Goal: Task Accomplishment & Management: Use online tool/utility

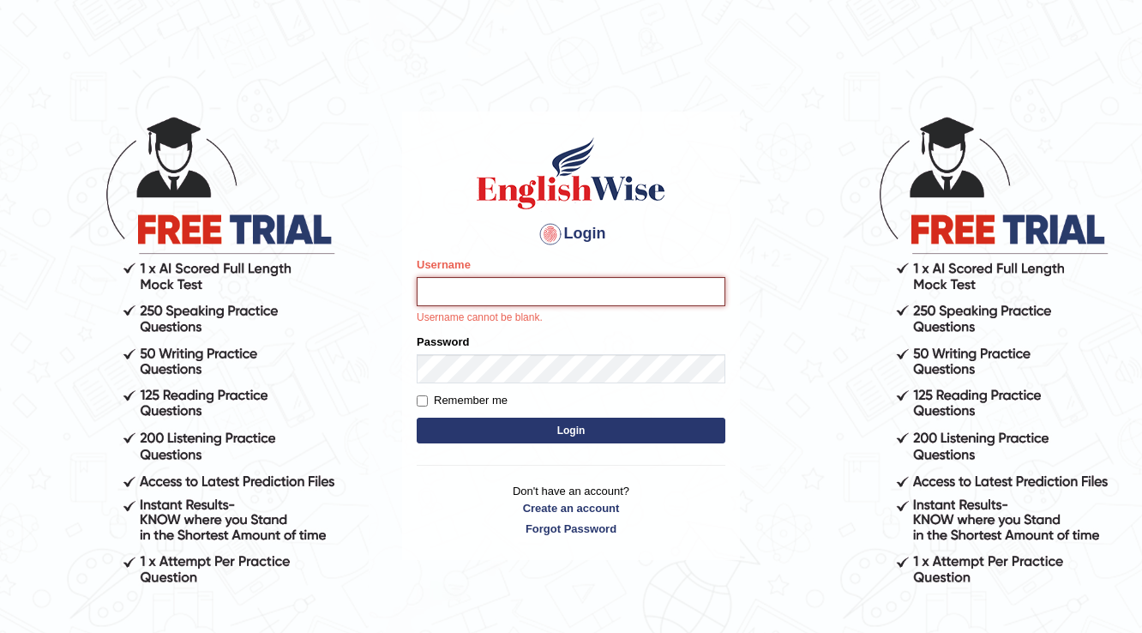
click at [549, 285] on input "Username" at bounding box center [571, 291] width 309 height 29
type input "souvikdasmahapatra"
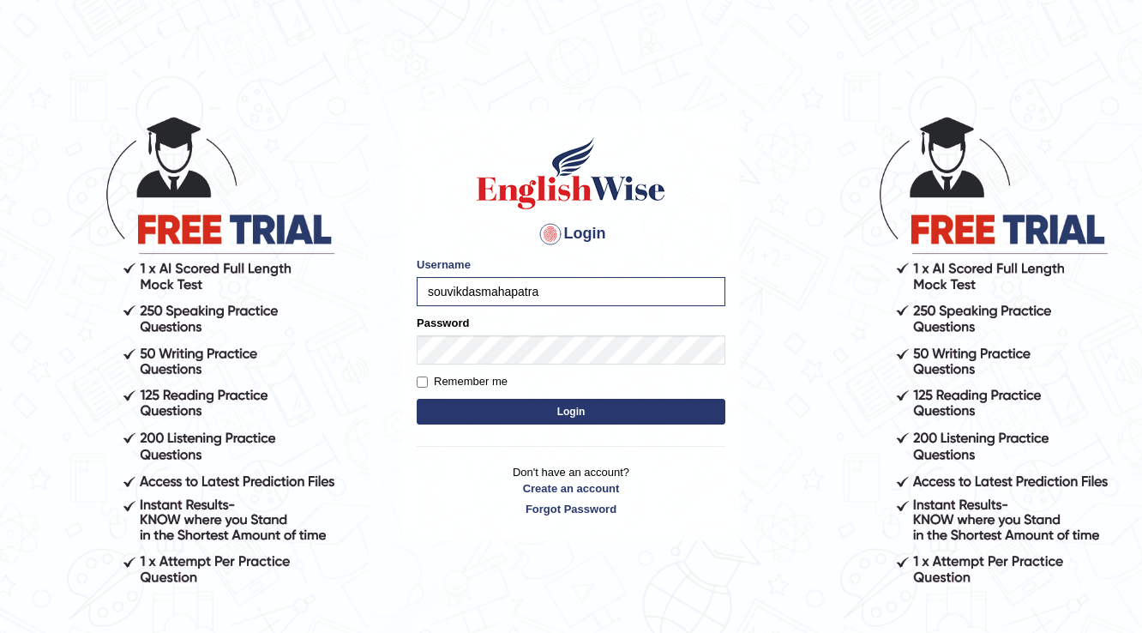
click at [525, 367] on form "Please fix the following errors: Username souvikdasmahapatra Password Remember …" at bounding box center [571, 342] width 309 height 172
click at [548, 398] on form "Please fix the following errors: Username souvikdasmahapatra Password Remember …" at bounding box center [571, 342] width 309 height 172
click at [552, 403] on button "Login" at bounding box center [571, 412] width 309 height 26
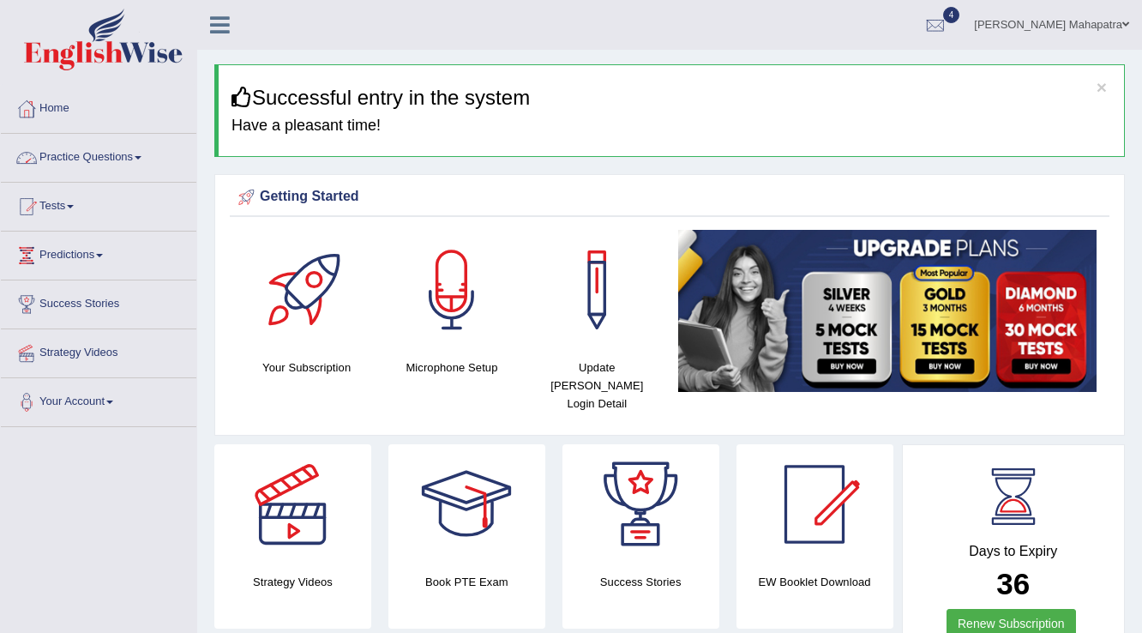
click at [148, 154] on link "Practice Questions" at bounding box center [99, 155] width 196 height 43
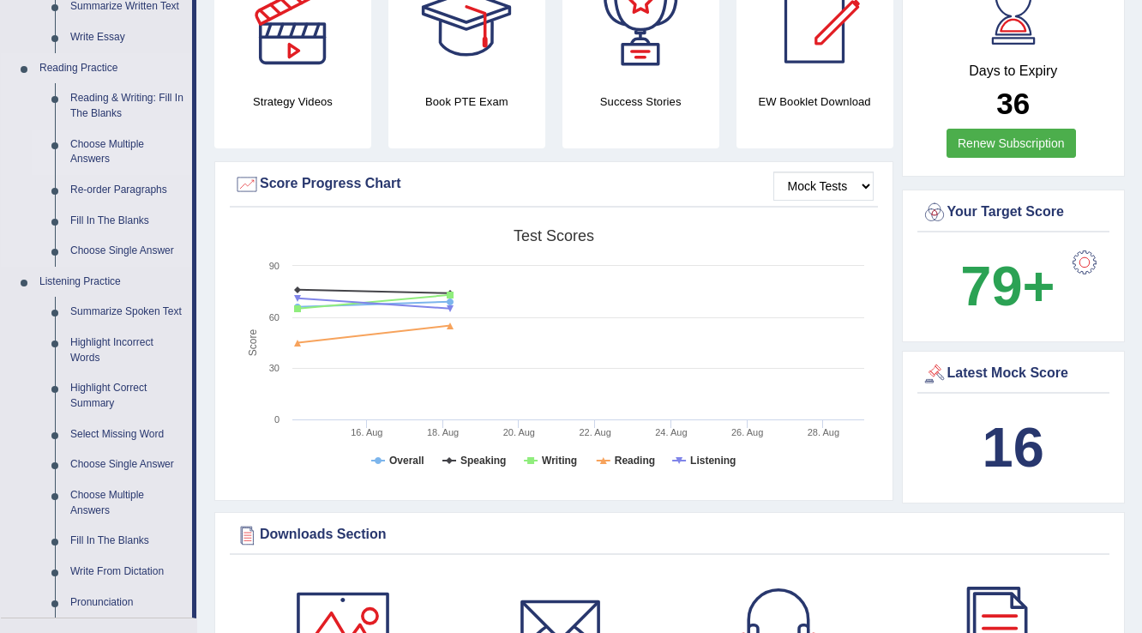
scroll to position [137, 0]
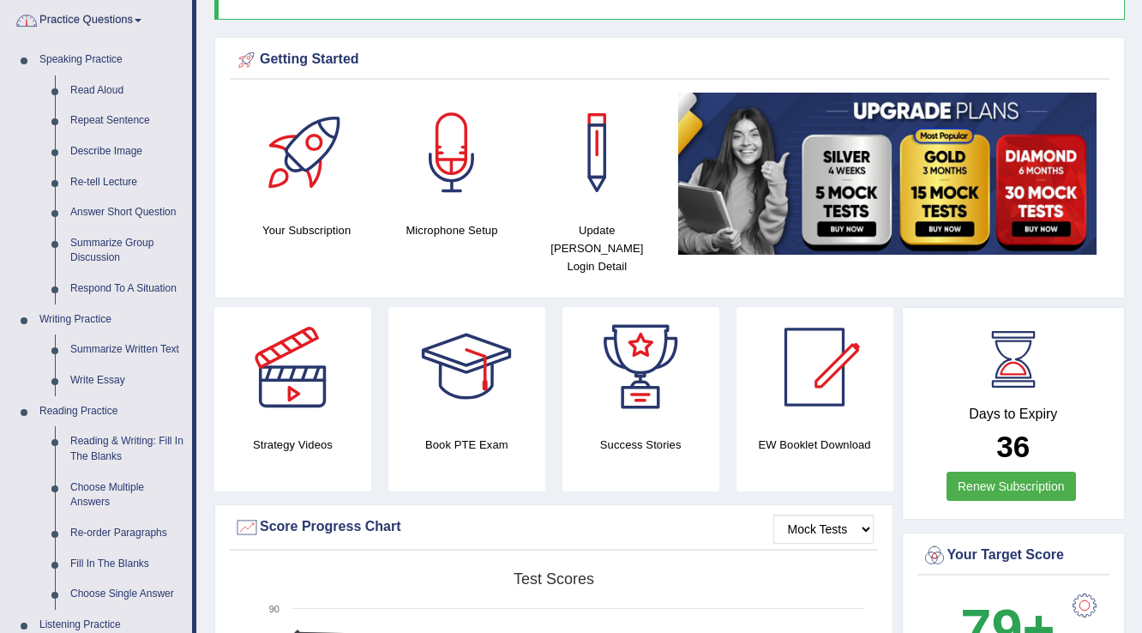
click at [122, 27] on link "Practice Questions" at bounding box center [96, 18] width 191 height 43
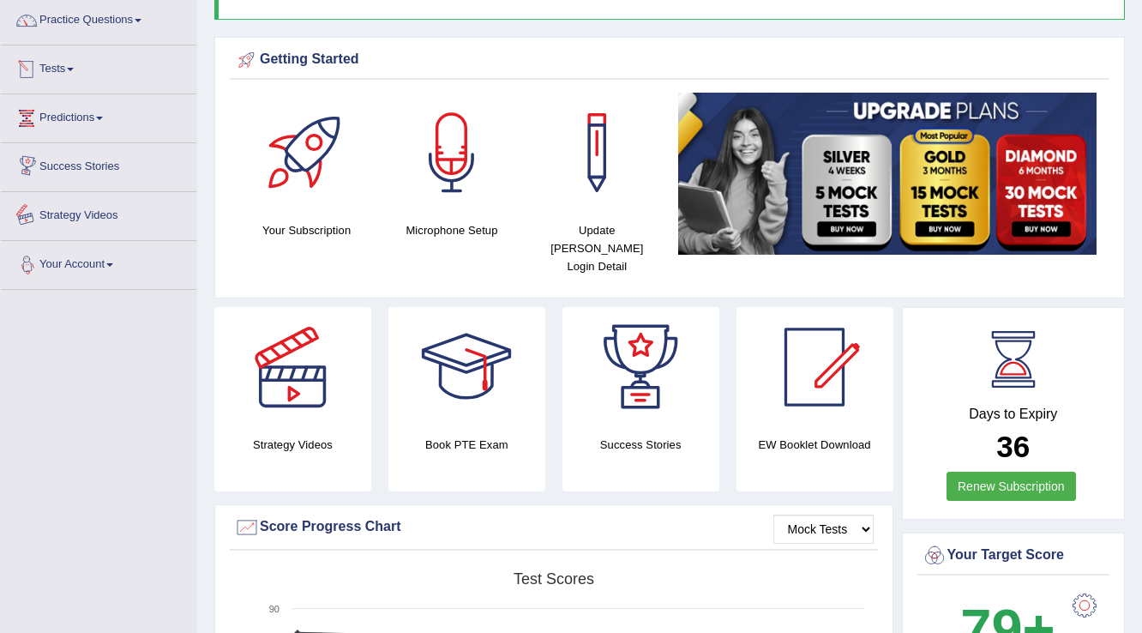
click at [99, 261] on link "Your Account" at bounding box center [99, 262] width 196 height 43
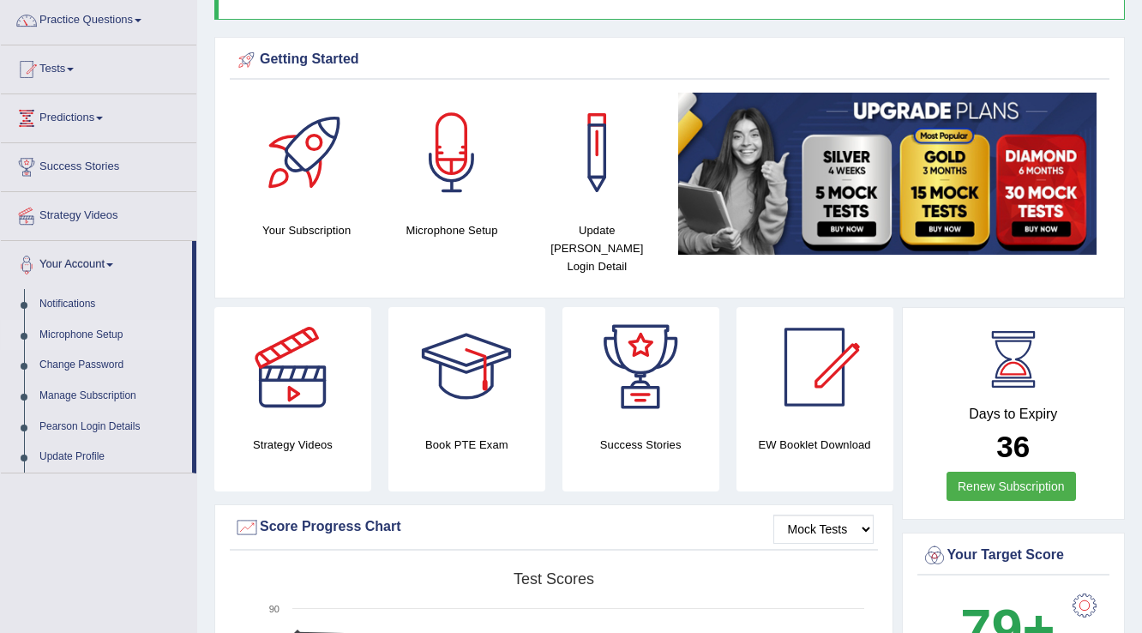
click at [86, 329] on link "Microphone Setup" at bounding box center [112, 335] width 160 height 31
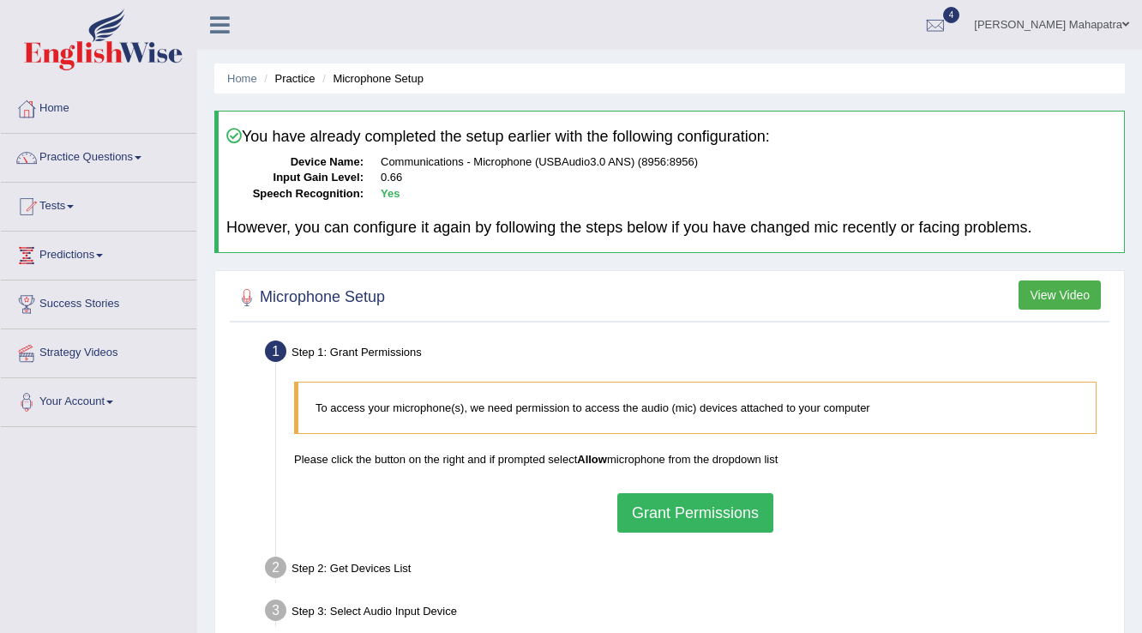
click at [648, 490] on div "To access your microphone(s), we need permission to access the audio (mic) devi…" at bounding box center [696, 456] width 820 height 167
click at [659, 501] on button "Grant Permissions" at bounding box center [696, 512] width 156 height 39
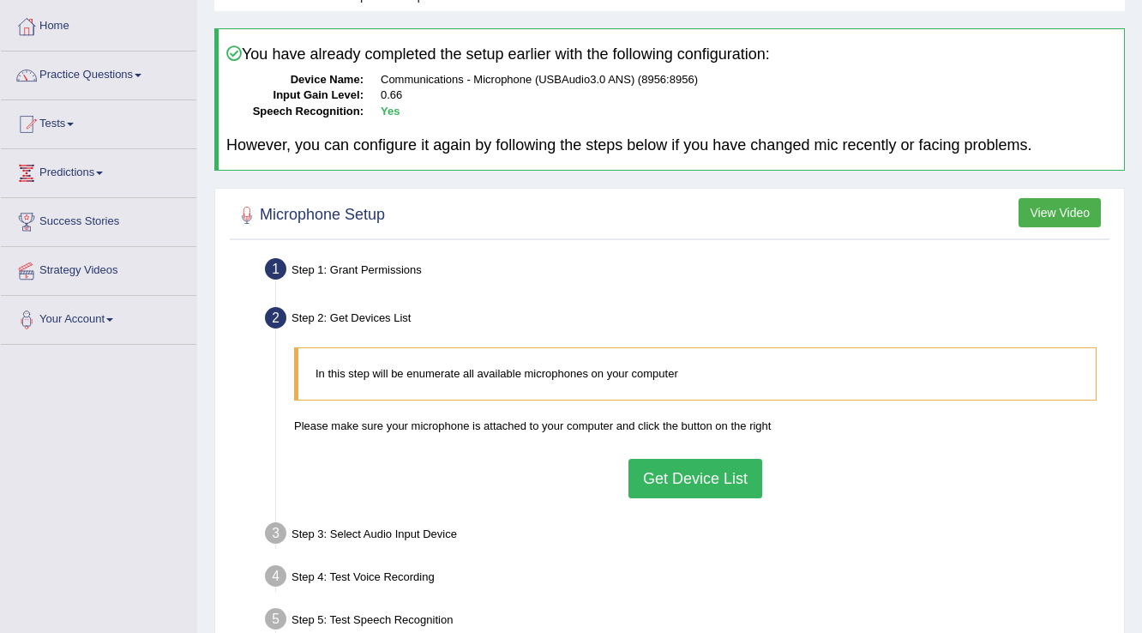
scroll to position [206, 0]
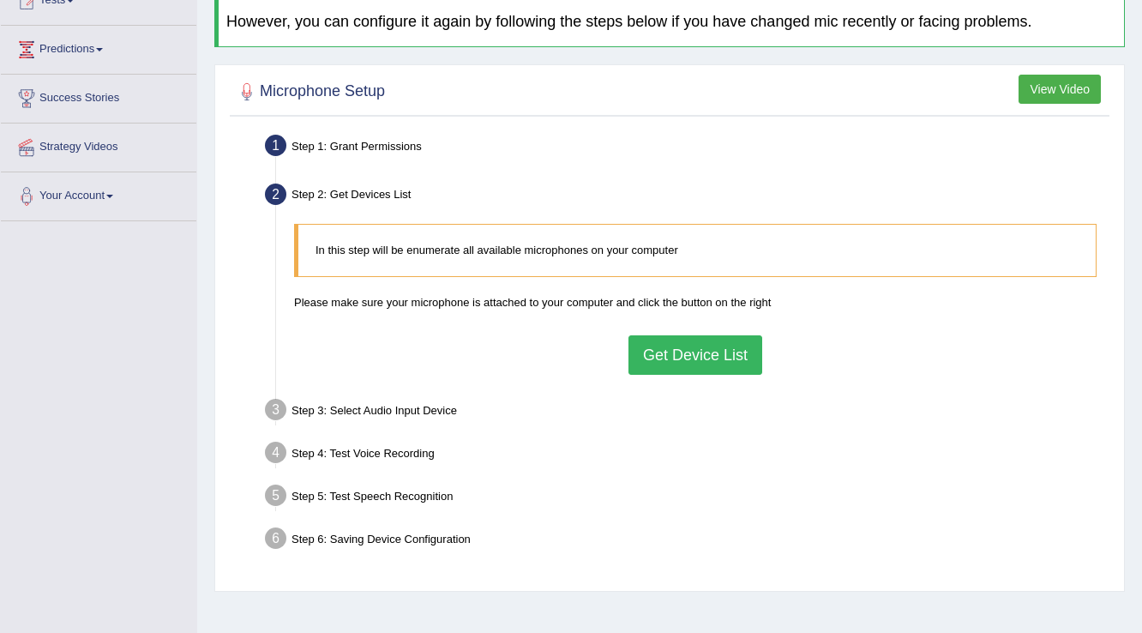
click at [669, 361] on button "Get Device List" at bounding box center [696, 354] width 134 height 39
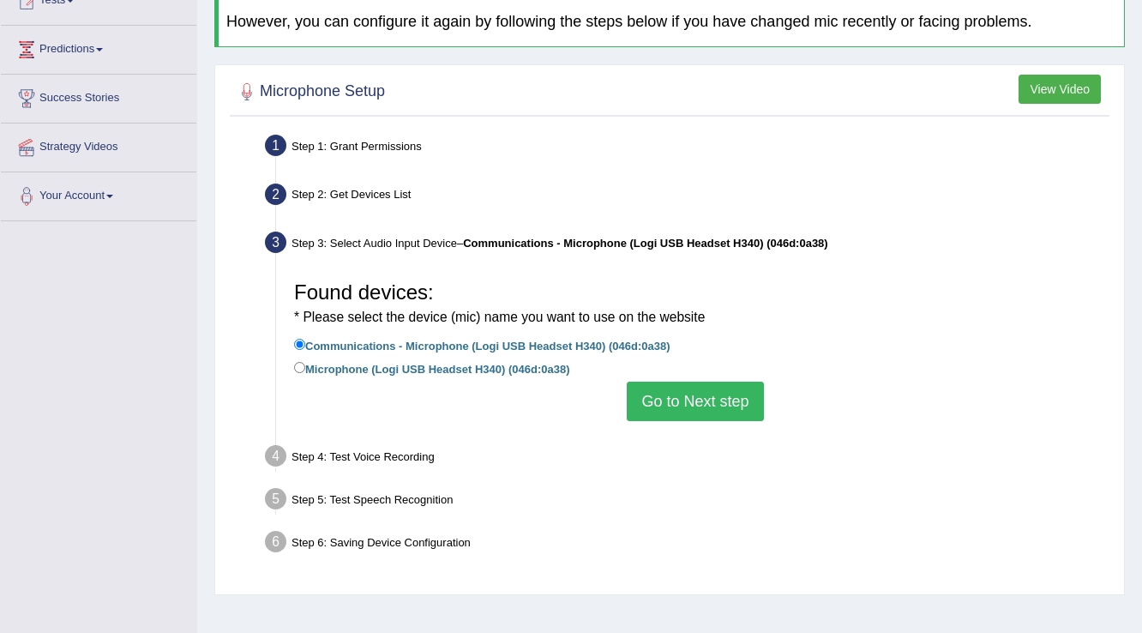
click at [448, 366] on label "Microphone (Logi USB Headset H340) (046d:0a38)" at bounding box center [431, 367] width 275 height 19
click at [305, 366] on input "Microphone (Logi USB Headset H340) (046d:0a38)" at bounding box center [299, 367] width 11 height 11
radio input "true"
click at [686, 392] on button "Go to Next step" at bounding box center [695, 401] width 136 height 39
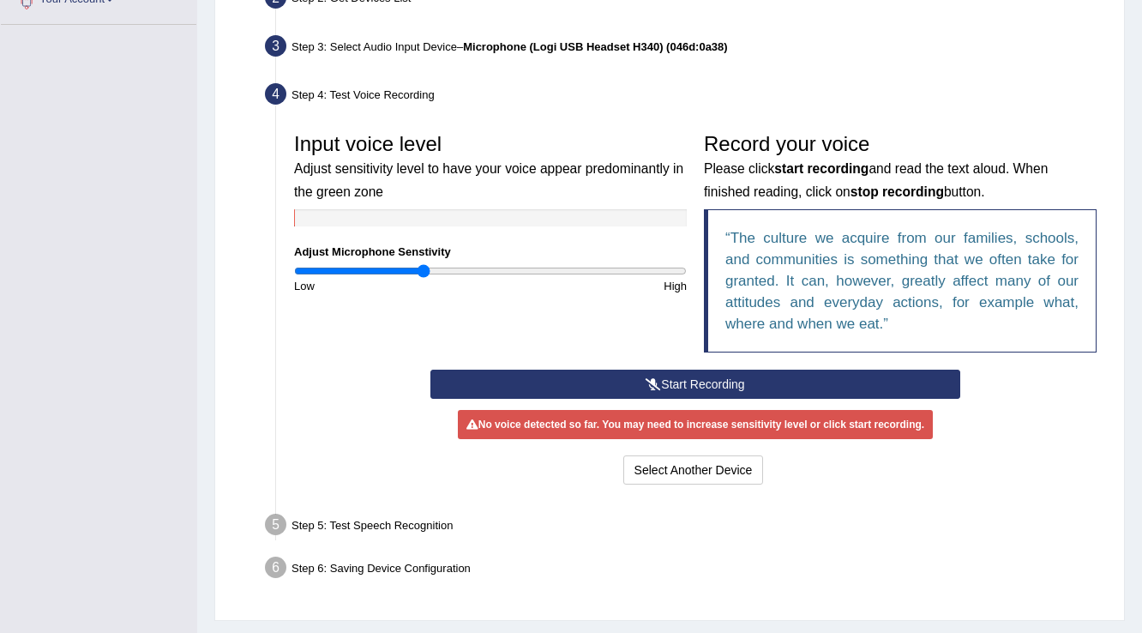
scroll to position [412, 0]
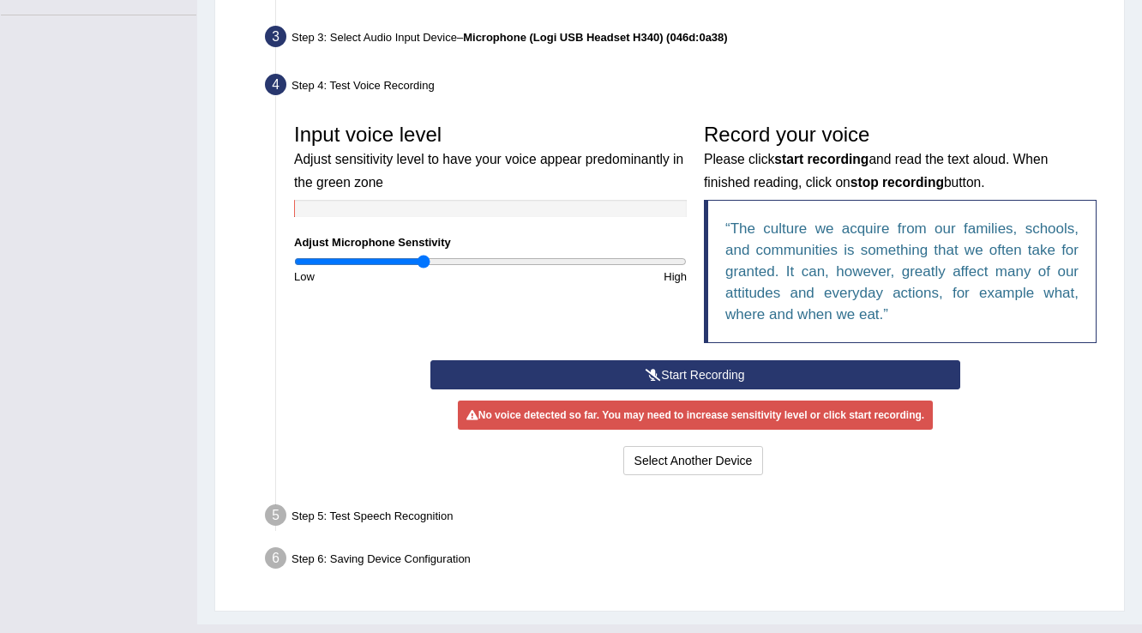
click at [677, 370] on button "Start Recording" at bounding box center [695, 374] width 529 height 29
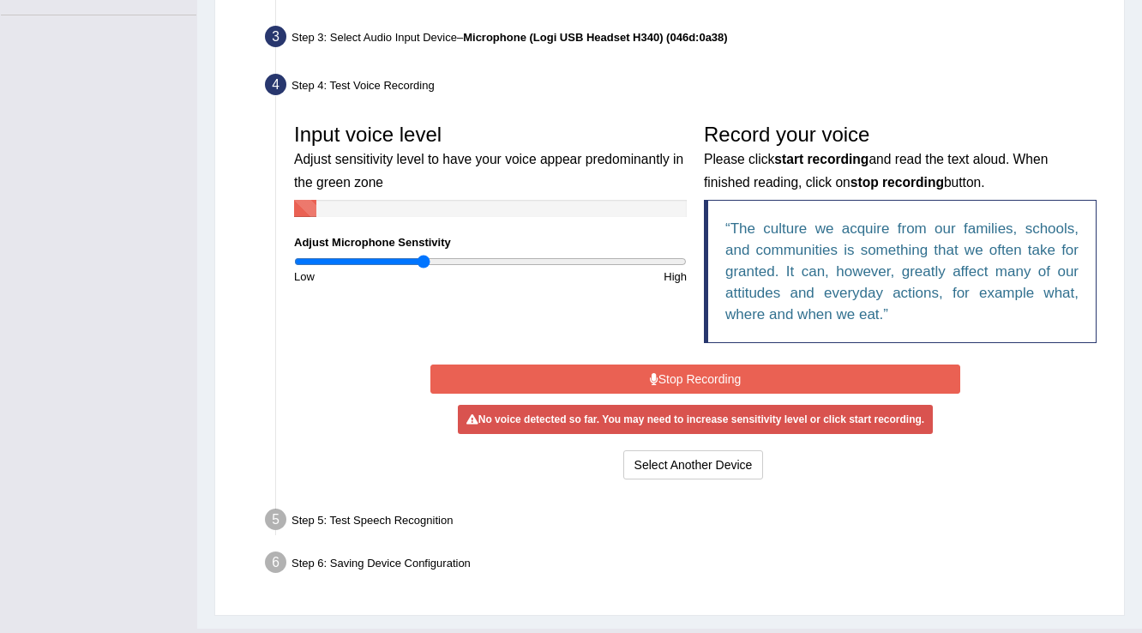
click at [691, 371] on button "Stop Recording" at bounding box center [695, 379] width 529 height 29
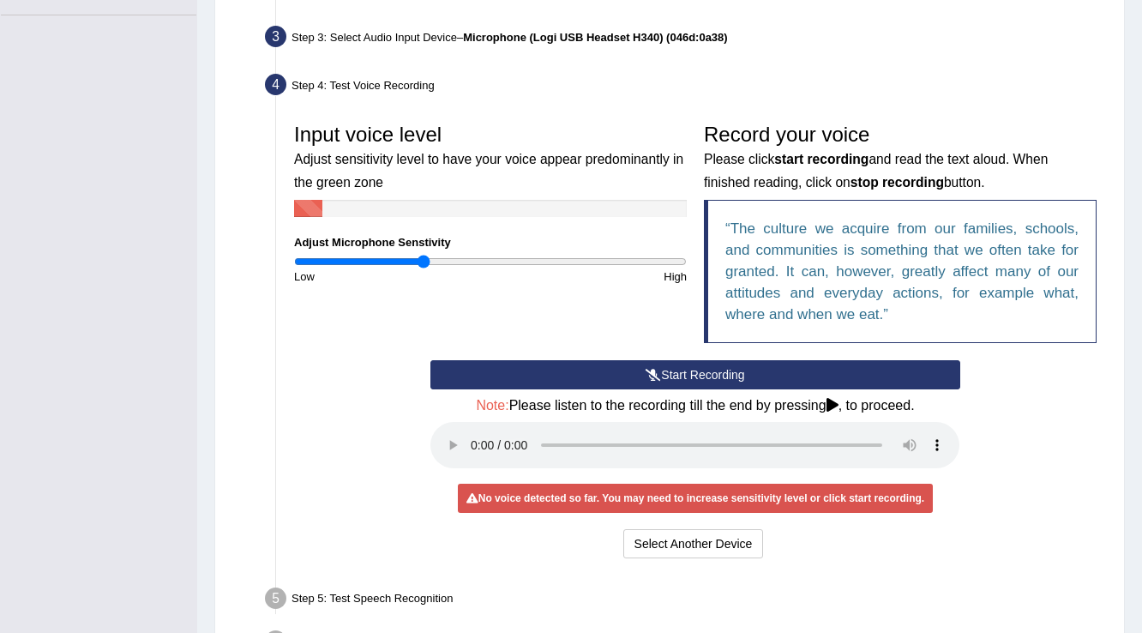
click at [663, 370] on button "Start Recording" at bounding box center [695, 374] width 529 height 29
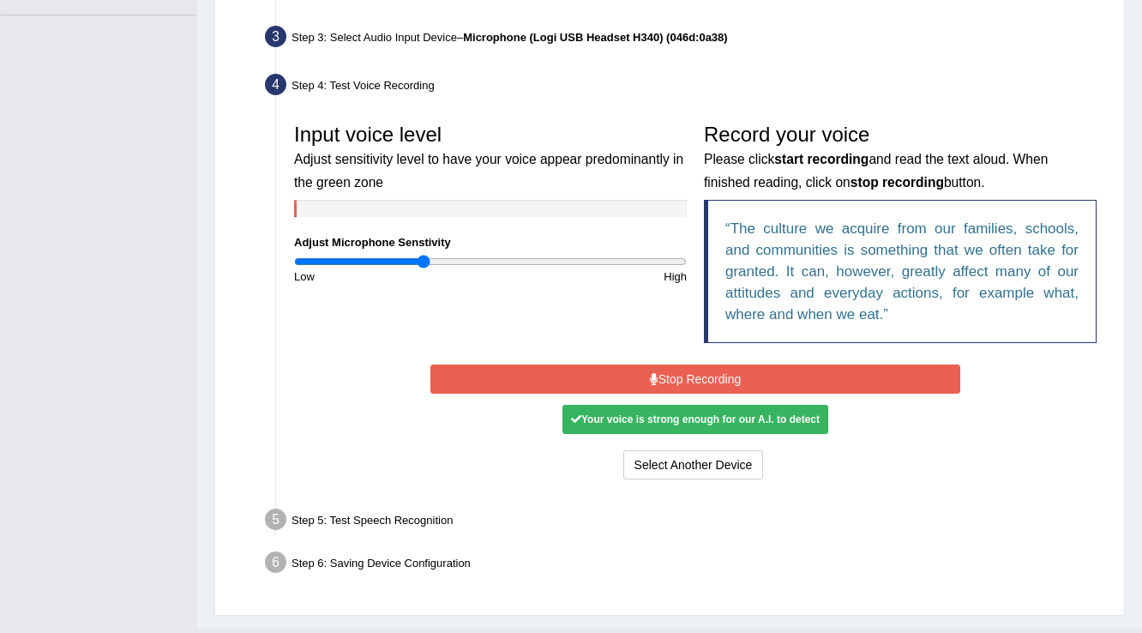
click at [679, 370] on button "Stop Recording" at bounding box center [695, 379] width 529 height 29
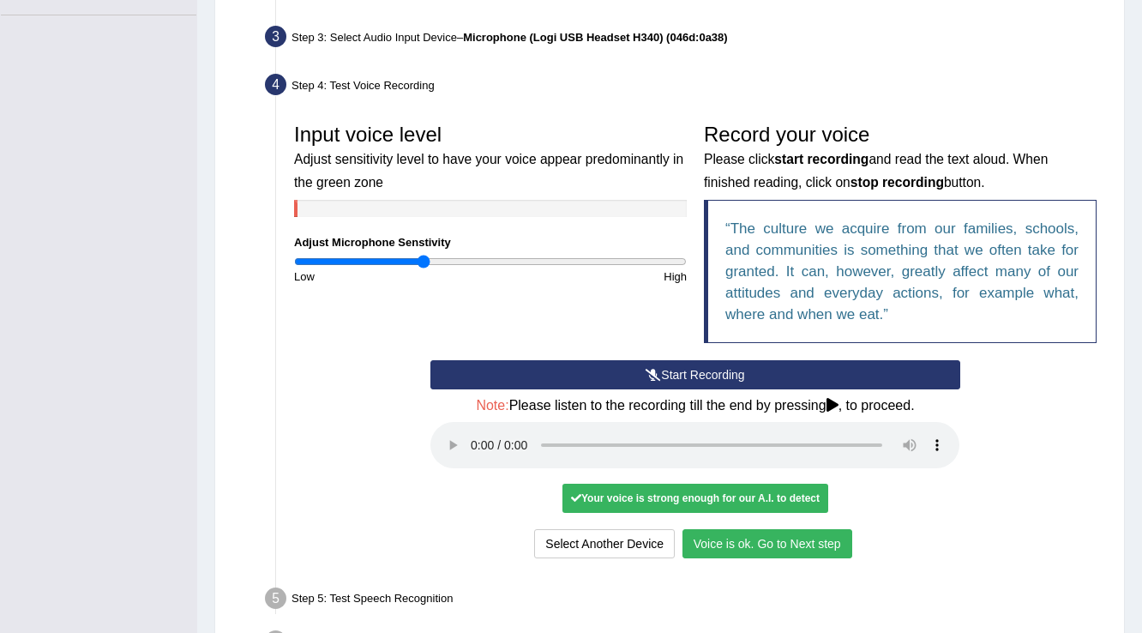
click at [823, 539] on button "Voice is ok. Go to Next step" at bounding box center [768, 543] width 170 height 29
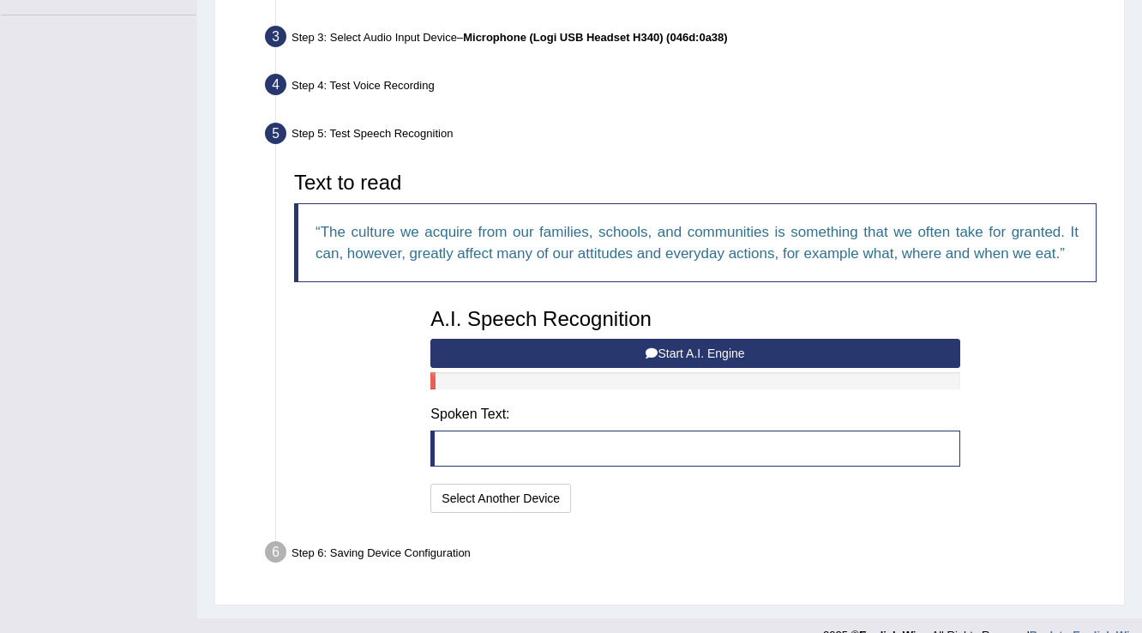
click at [661, 355] on button "Start A.I. Engine" at bounding box center [695, 353] width 529 height 29
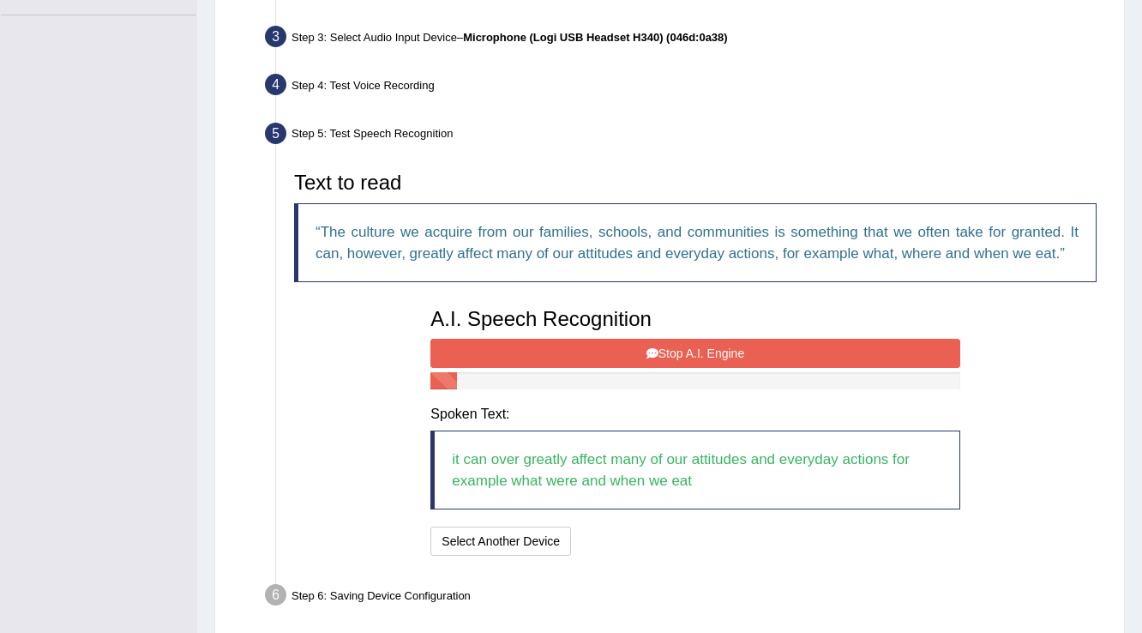
click at [661, 355] on button "Stop A.I. Engine" at bounding box center [695, 353] width 529 height 29
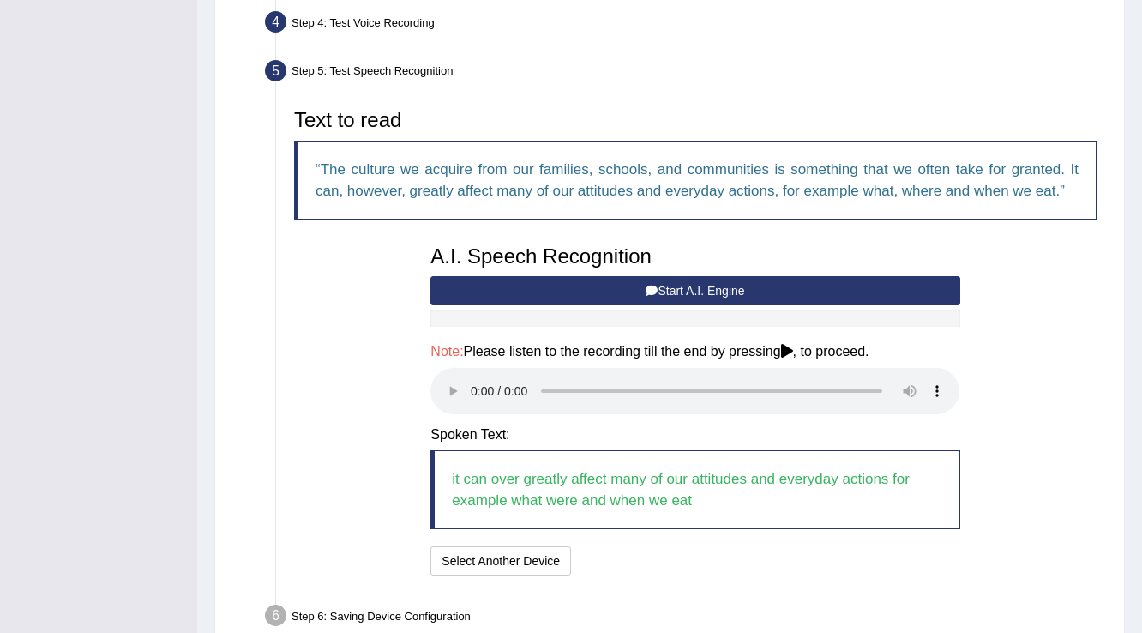
scroll to position [563, 0]
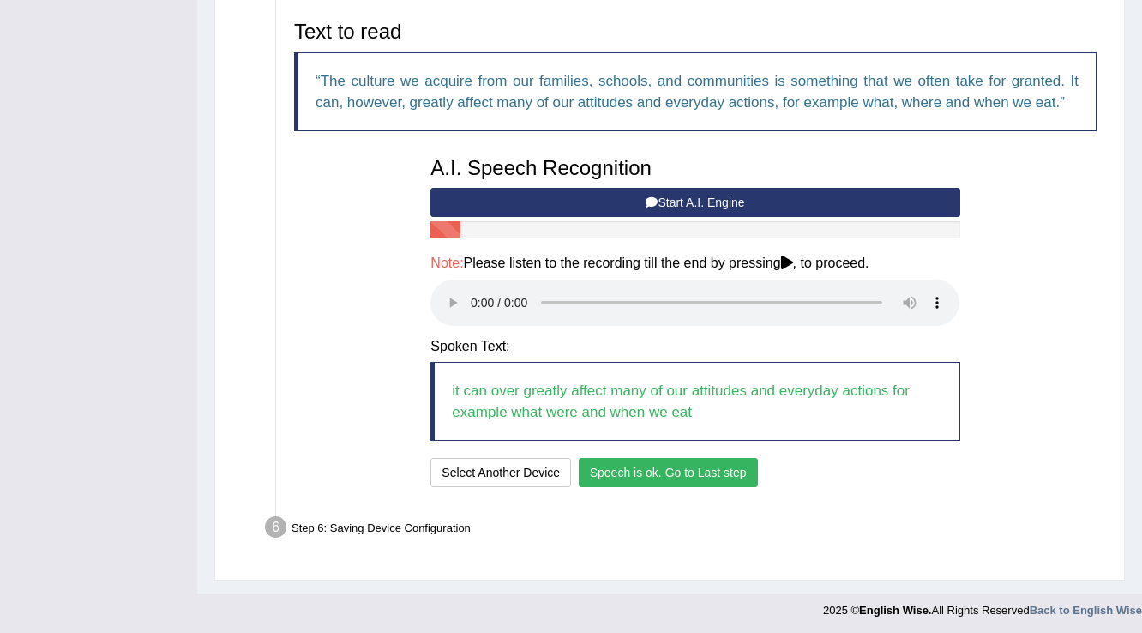
click at [649, 469] on button "Speech is ok. Go to Last step" at bounding box center [668, 472] width 179 height 29
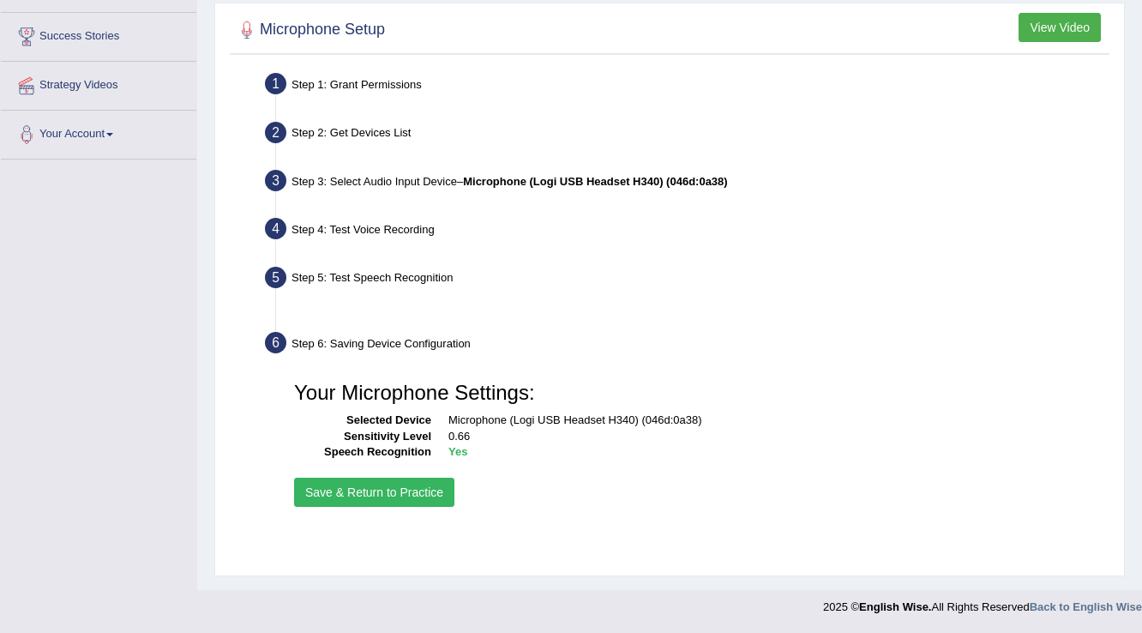
scroll to position [268, 0]
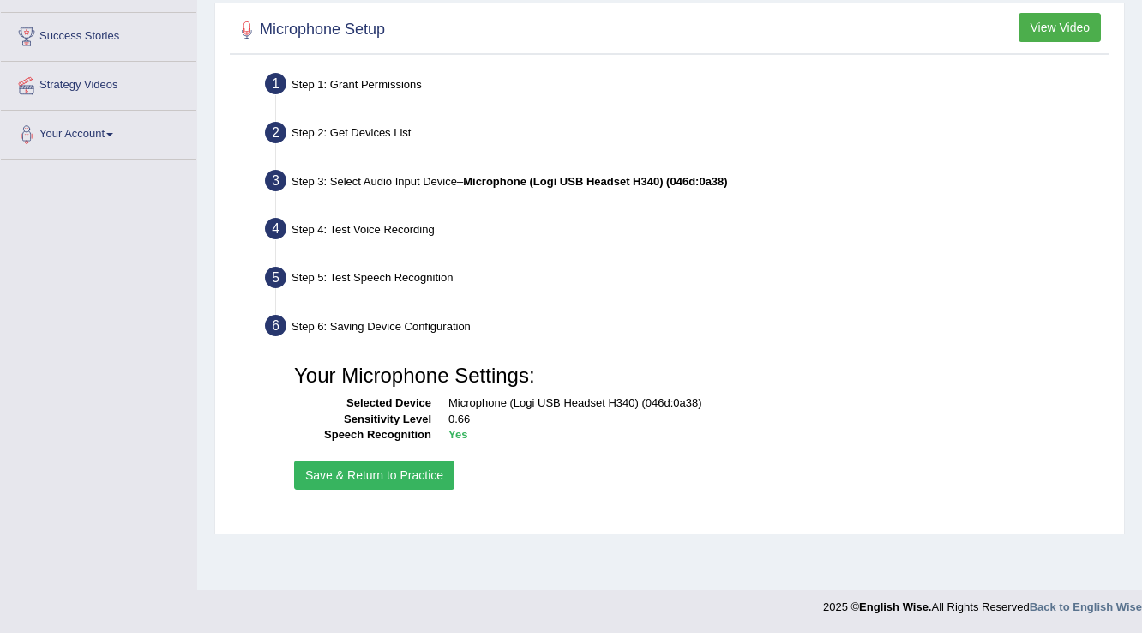
click at [434, 463] on button "Save & Return to Practice" at bounding box center [374, 475] width 160 height 29
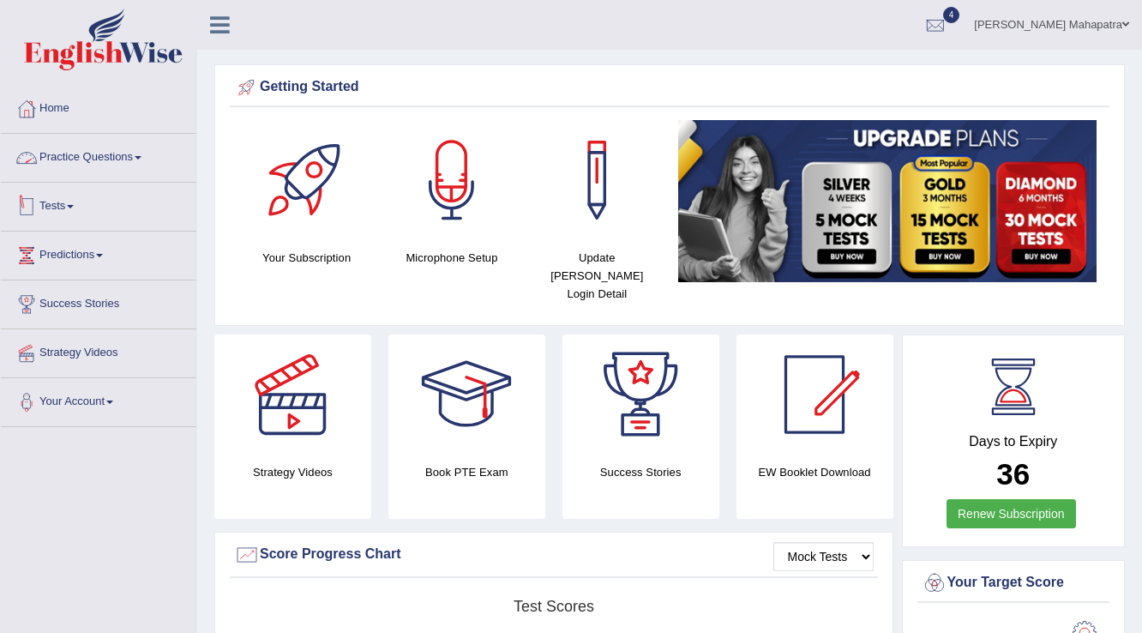
click at [74, 200] on link "Tests" at bounding box center [99, 204] width 196 height 43
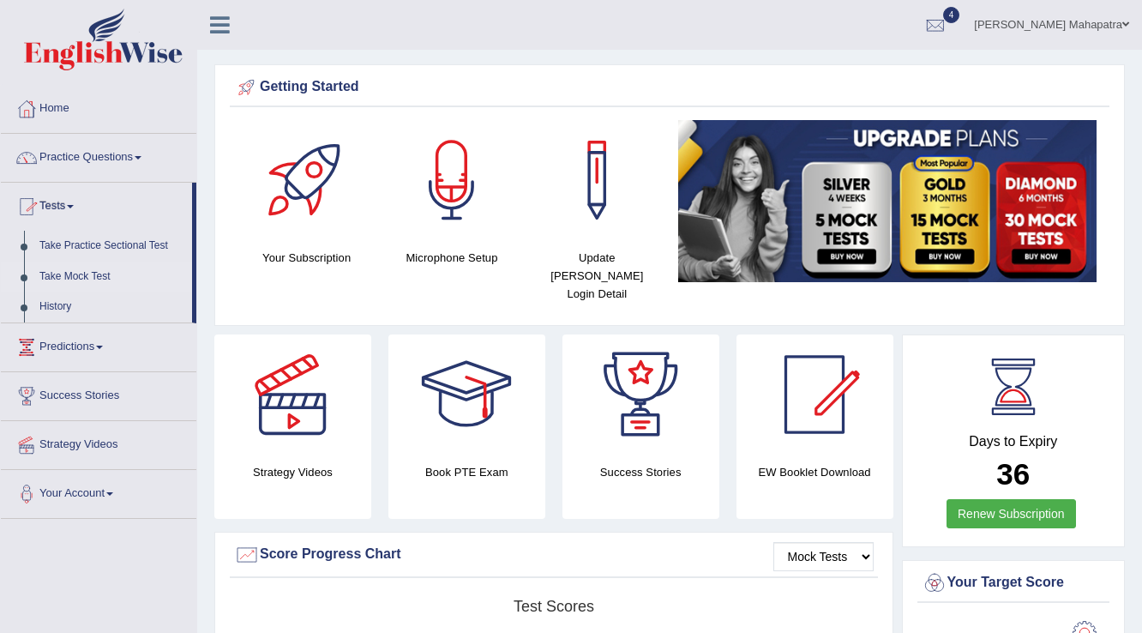
click at [87, 262] on link "Take Mock Test" at bounding box center [112, 277] width 160 height 31
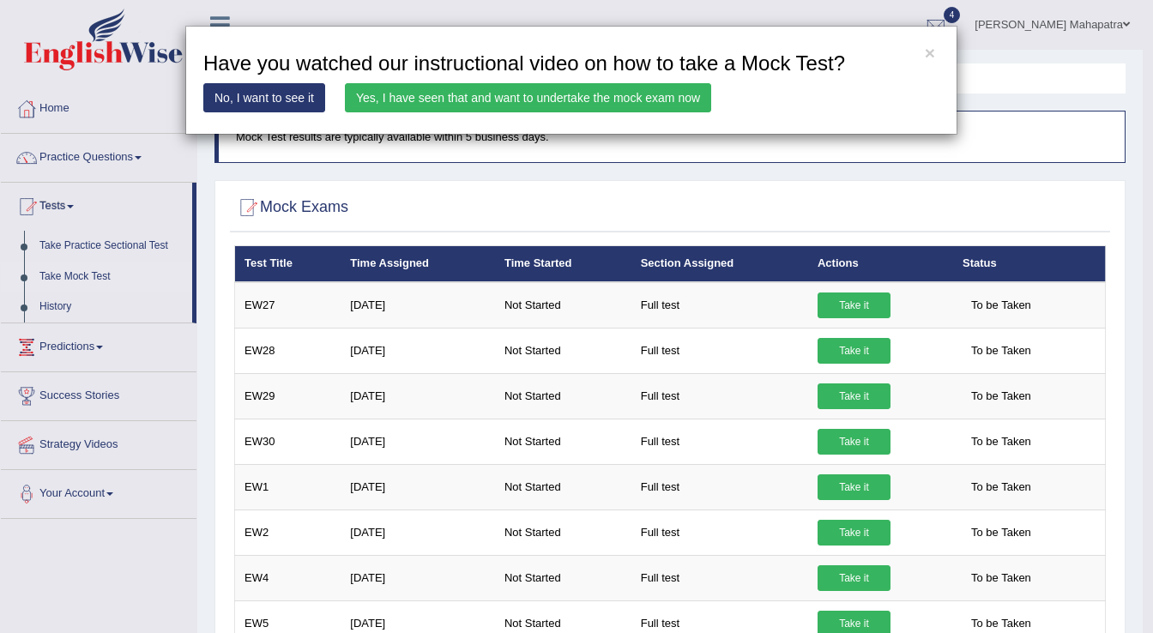
click at [573, 99] on link "Yes, I have seen that and want to undertake the mock exam now" at bounding box center [528, 97] width 366 height 29
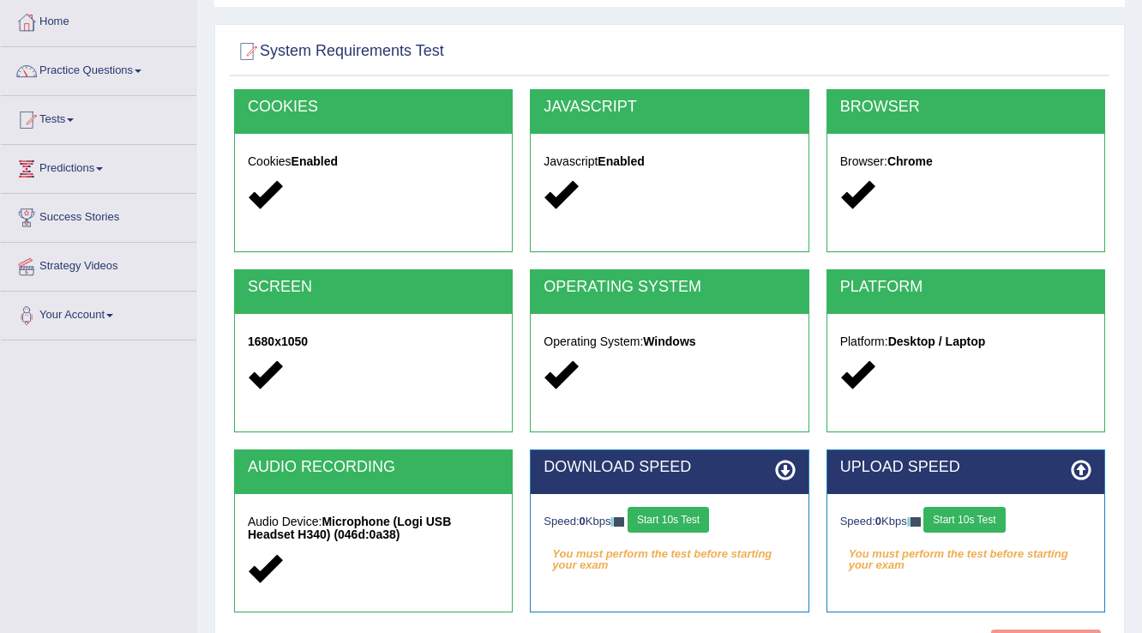
scroll to position [268, 0]
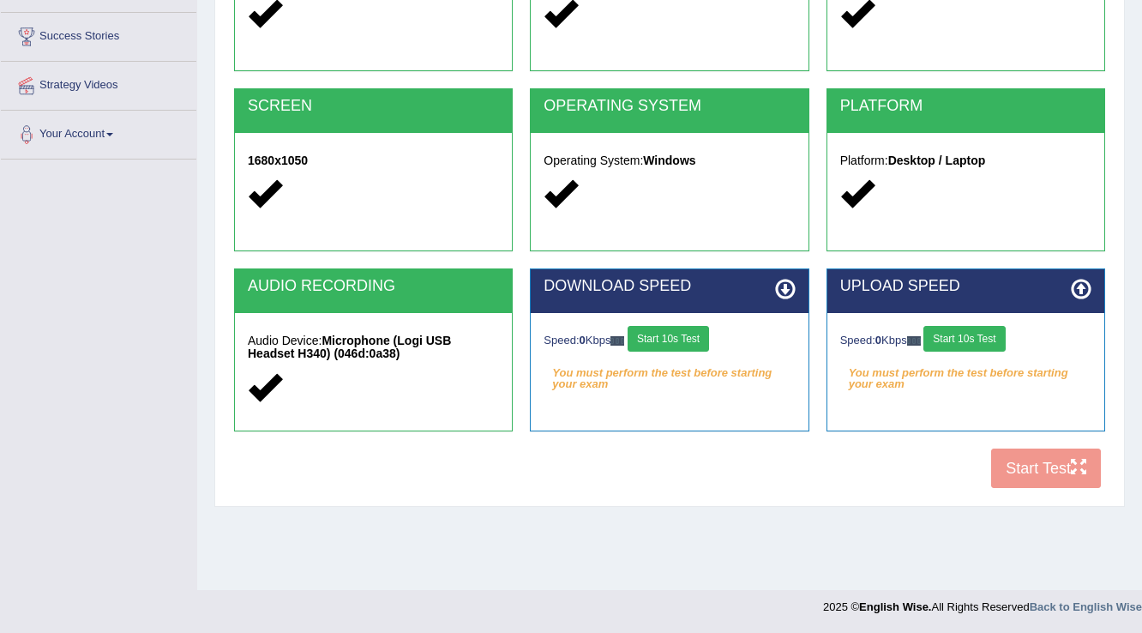
click at [680, 342] on button "Start 10s Test" at bounding box center [668, 339] width 81 height 26
click at [954, 339] on button "Start 10s Test" at bounding box center [964, 339] width 81 height 26
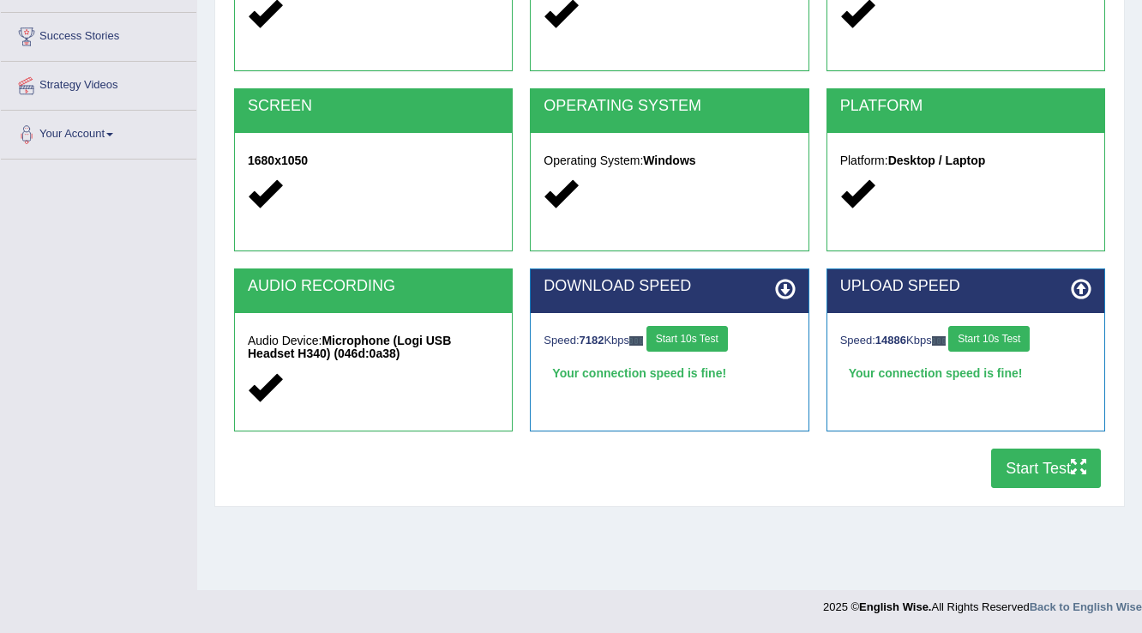
click at [1046, 459] on button "Start Test" at bounding box center [1046, 468] width 110 height 39
